Goal: Information Seeking & Learning: Learn about a topic

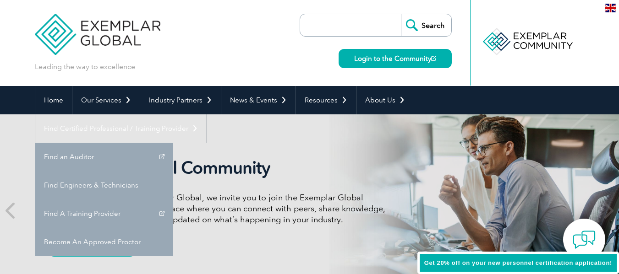
scroll to position [0, 0]
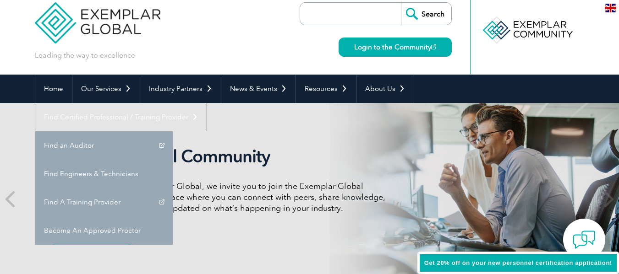
click at [207, 103] on link "Find Certified Professional / Training Provider" at bounding box center [120, 117] width 171 height 28
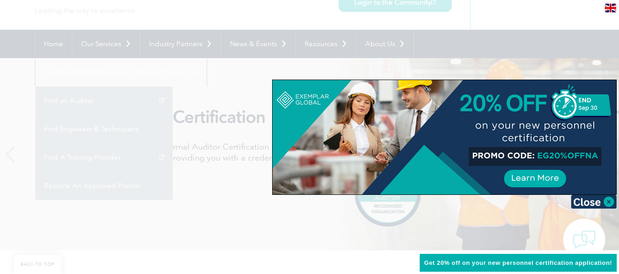
scroll to position [137, 0]
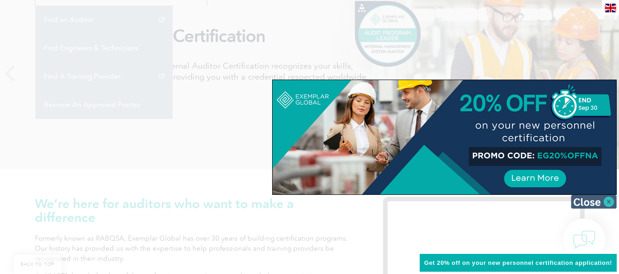
click at [610, 198] on img at bounding box center [594, 202] width 46 height 14
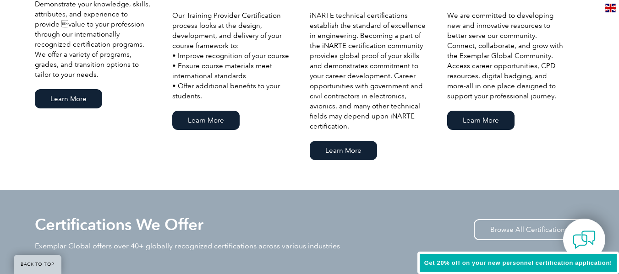
scroll to position [0, 0]
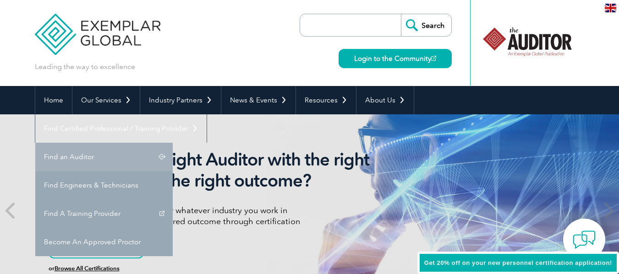
click at [173, 143] on link "Find an Auditor" at bounding box center [103, 157] width 137 height 28
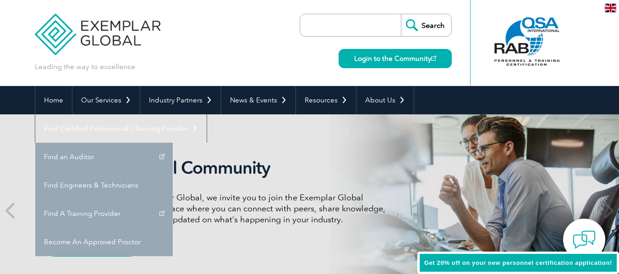
click at [583, 62] on div at bounding box center [578, 43] width 11 height 86
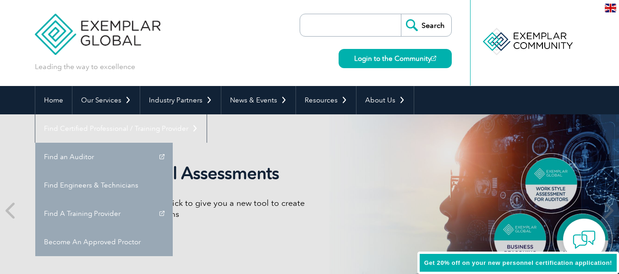
click at [546, 41] on div at bounding box center [526, 41] width 91 height 50
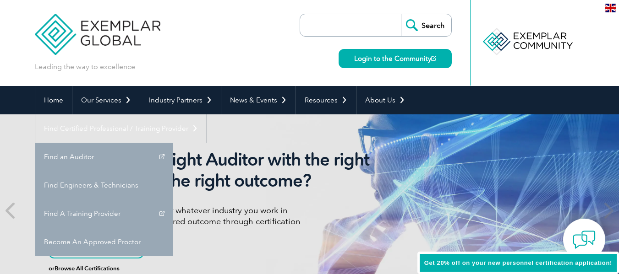
click at [610, 9] on img at bounding box center [610, 8] width 11 height 9
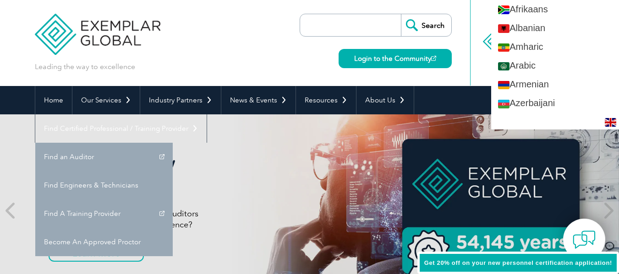
click at [399, 16] on input "search" at bounding box center [353, 25] width 96 height 22
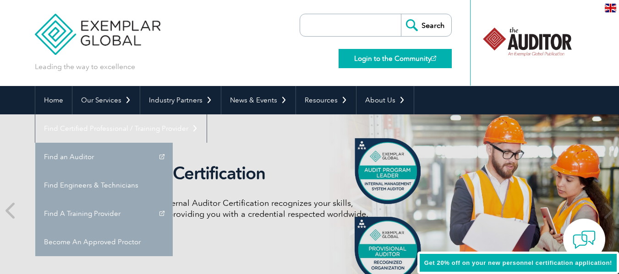
click at [416, 62] on link "Login to the Community" at bounding box center [395, 58] width 113 height 19
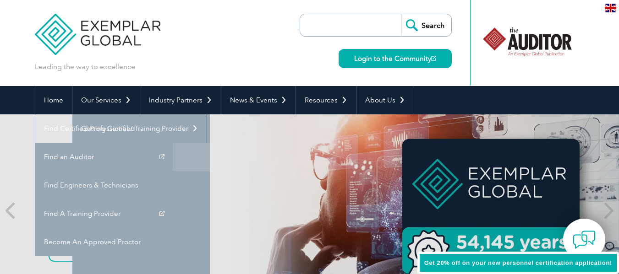
click at [131, 160] on link "Individual Certifications" at bounding box center [140, 157] width 137 height 28
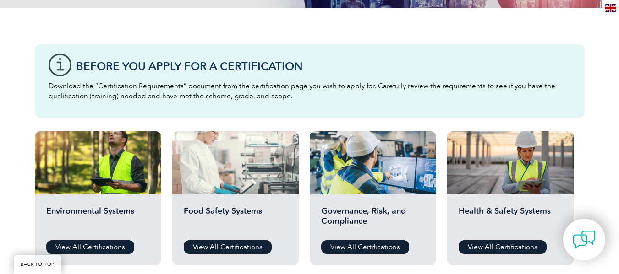
scroll to position [229, 0]
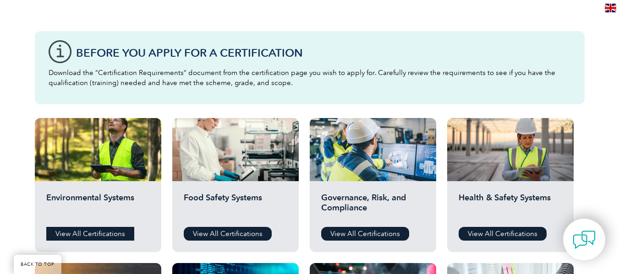
click at [99, 232] on link "View All Certifications" at bounding box center [90, 234] width 88 height 14
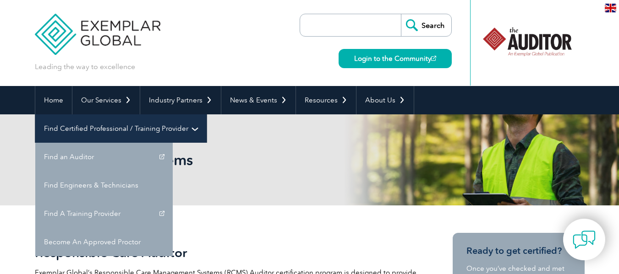
click at [207, 115] on link "Find Certified Professional / Training Provider" at bounding box center [120, 129] width 171 height 28
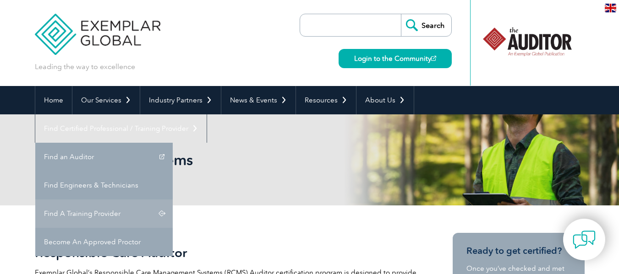
click at [173, 200] on link "Find A Training Provider" at bounding box center [103, 214] width 137 height 28
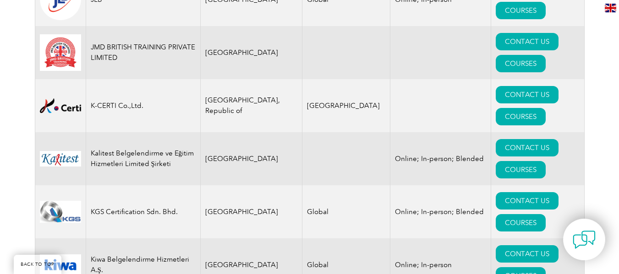
scroll to position [11606, 0]
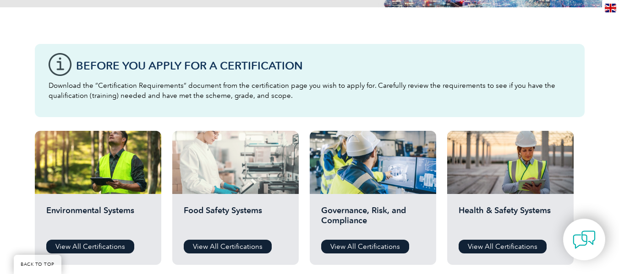
scroll to position [229, 0]
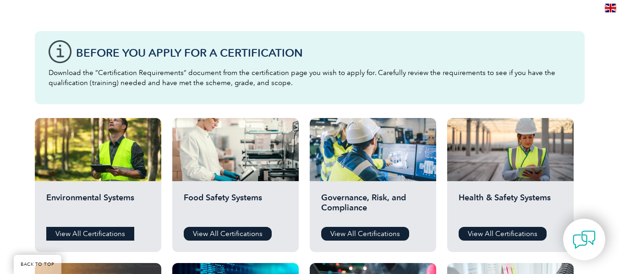
click at [109, 230] on link "View All Certifications" at bounding box center [90, 234] width 88 height 14
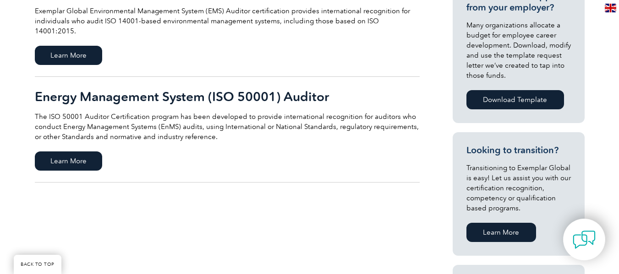
scroll to position [366, 0]
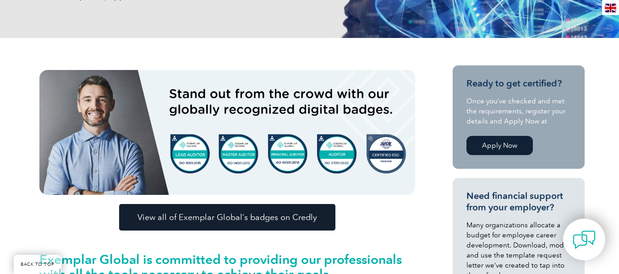
scroll to position [183, 0]
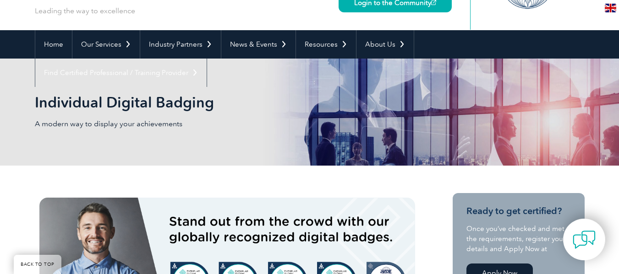
scroll to position [137, 0]
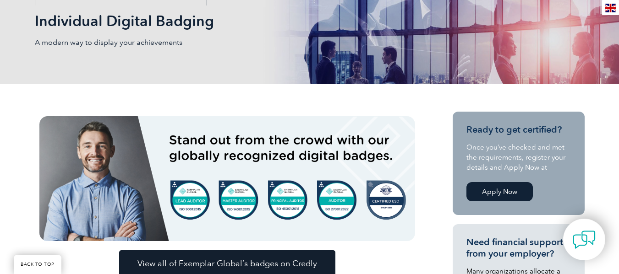
click at [491, 190] on link "Apply Now" at bounding box center [499, 191] width 66 height 19
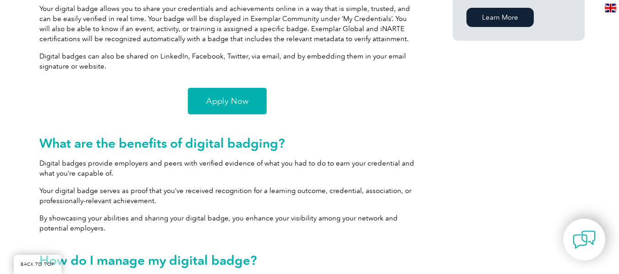
scroll to position [733, 0]
click at [242, 104] on span "Apply Now" at bounding box center [227, 102] width 42 height 8
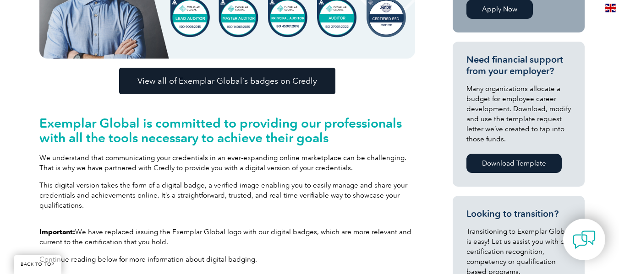
scroll to position [229, 0]
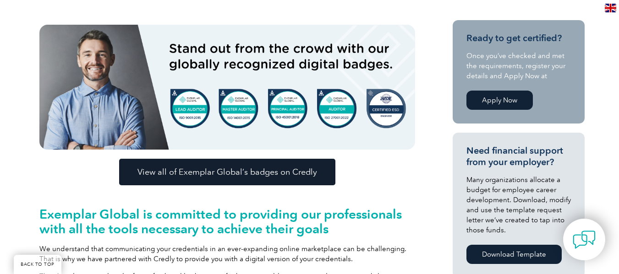
click at [245, 170] on span "View all of Exemplar Global’s badges on Credly" at bounding box center [227, 172] width 180 height 8
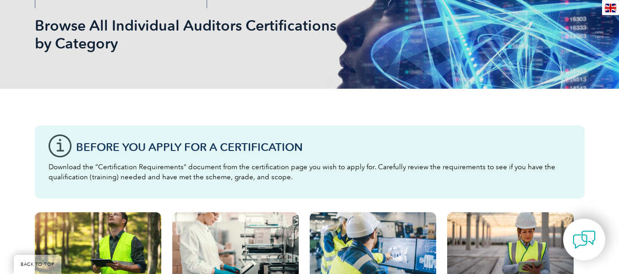
scroll to position [137, 0]
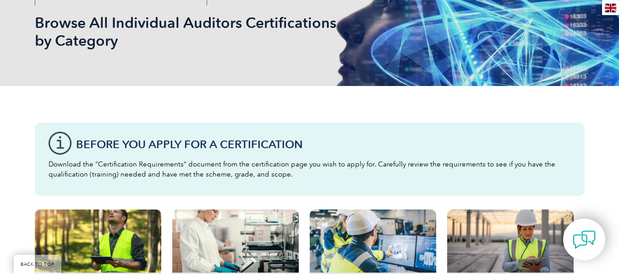
click at [55, 142] on div "Before You Apply For a Certification Download the “Certification Requirements” …" at bounding box center [310, 159] width 550 height 73
click at [60, 147] on div "Before You Apply For a Certification Download the “Certification Requirements” …" at bounding box center [310, 159] width 550 height 73
